Goal: Information Seeking & Learning: Learn about a topic

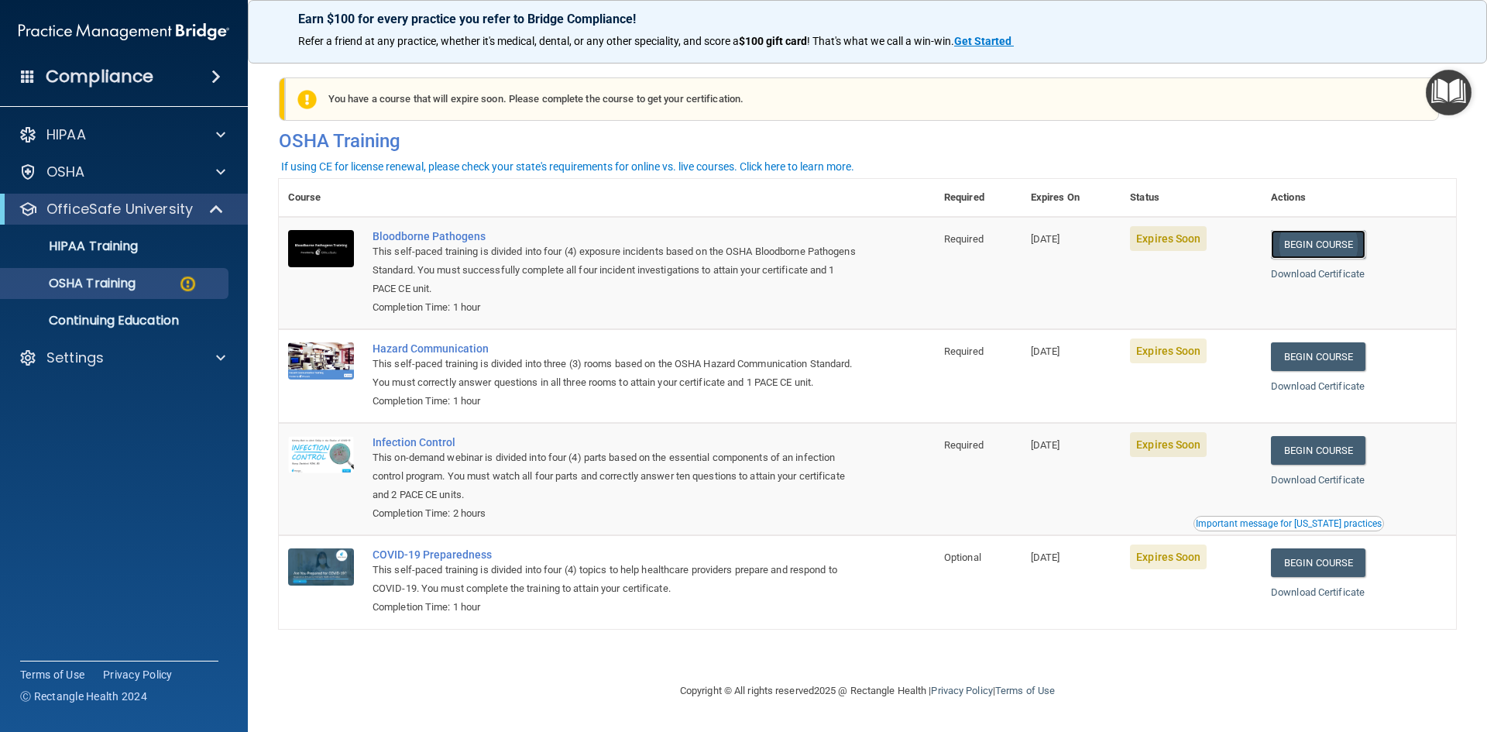
click at [1344, 242] on link "Begin Course" at bounding box center [1318, 244] width 94 height 29
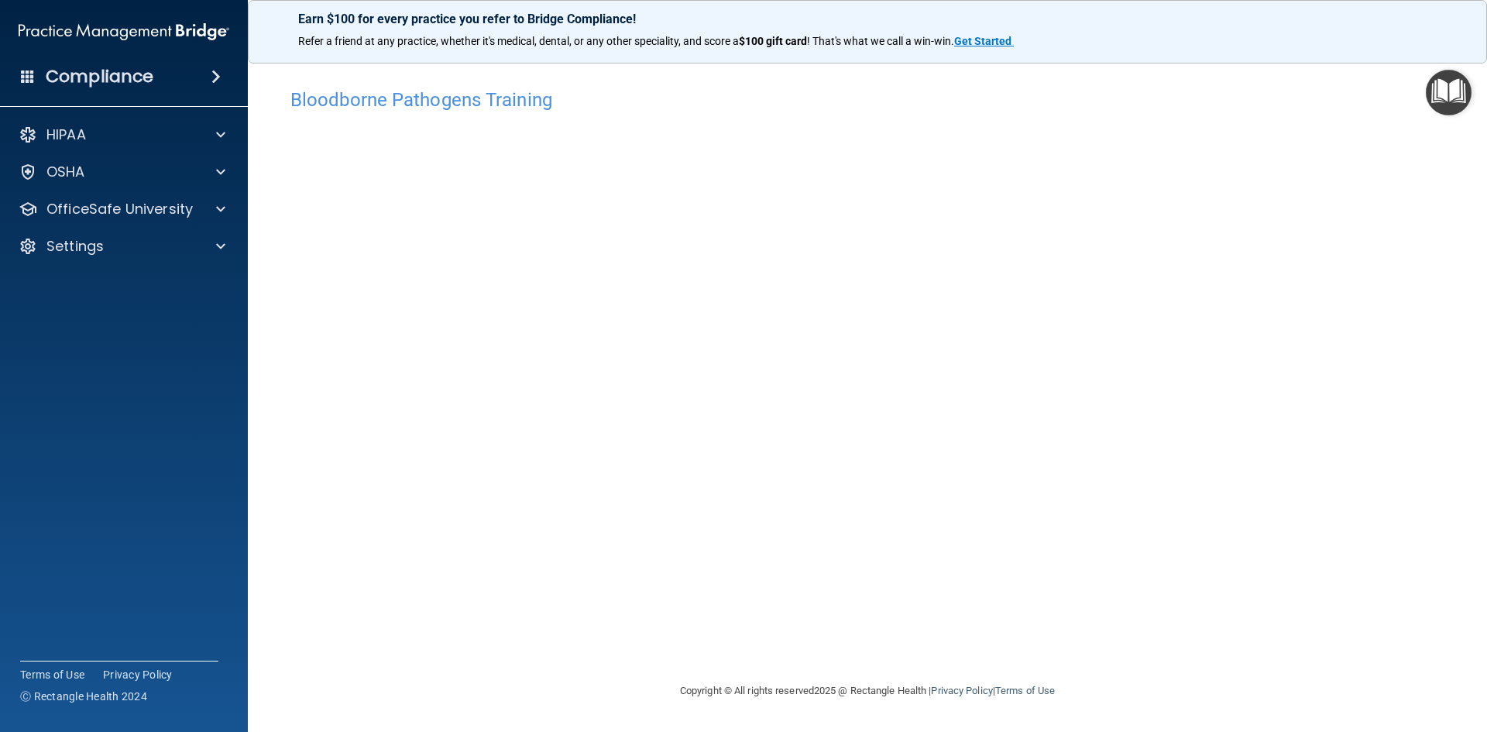
click at [168, 458] on accordion "HIPAA Documents and Policies Report an Incident Business Associates Emergency P…" at bounding box center [124, 322] width 249 height 418
click at [217, 171] on span at bounding box center [220, 172] width 9 height 19
